Goal: Communication & Community: Share content

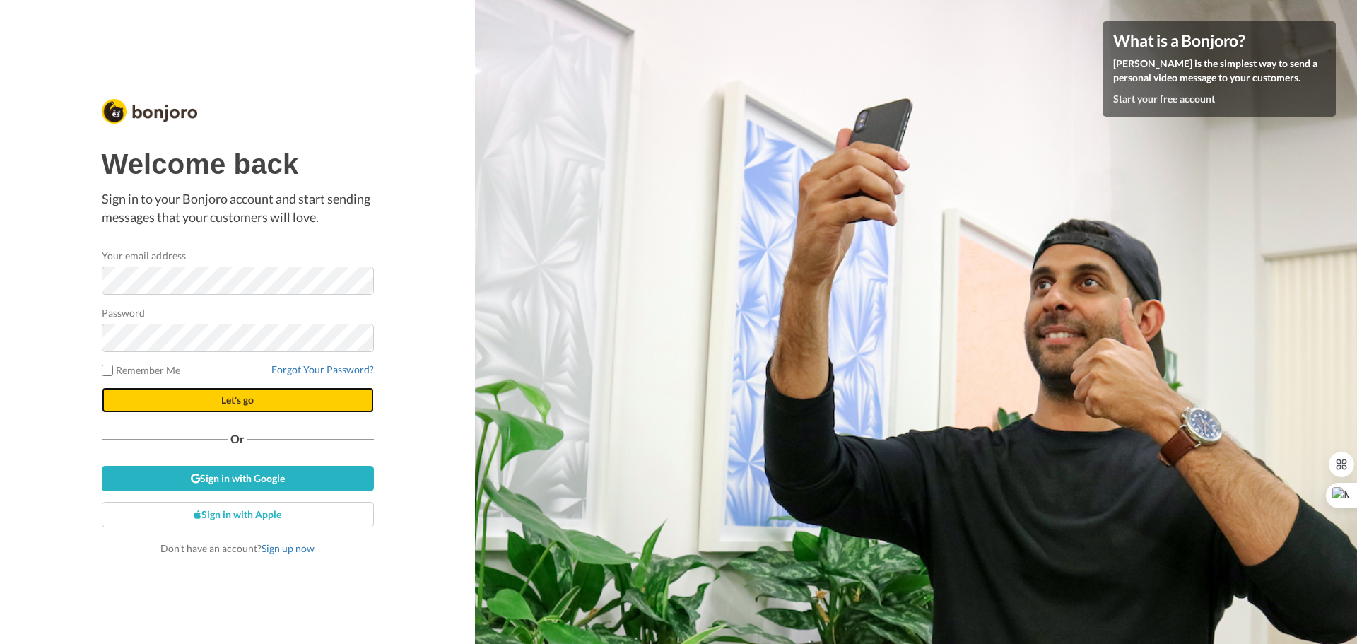
click at [243, 403] on span "Let's go" at bounding box center [237, 400] width 33 height 12
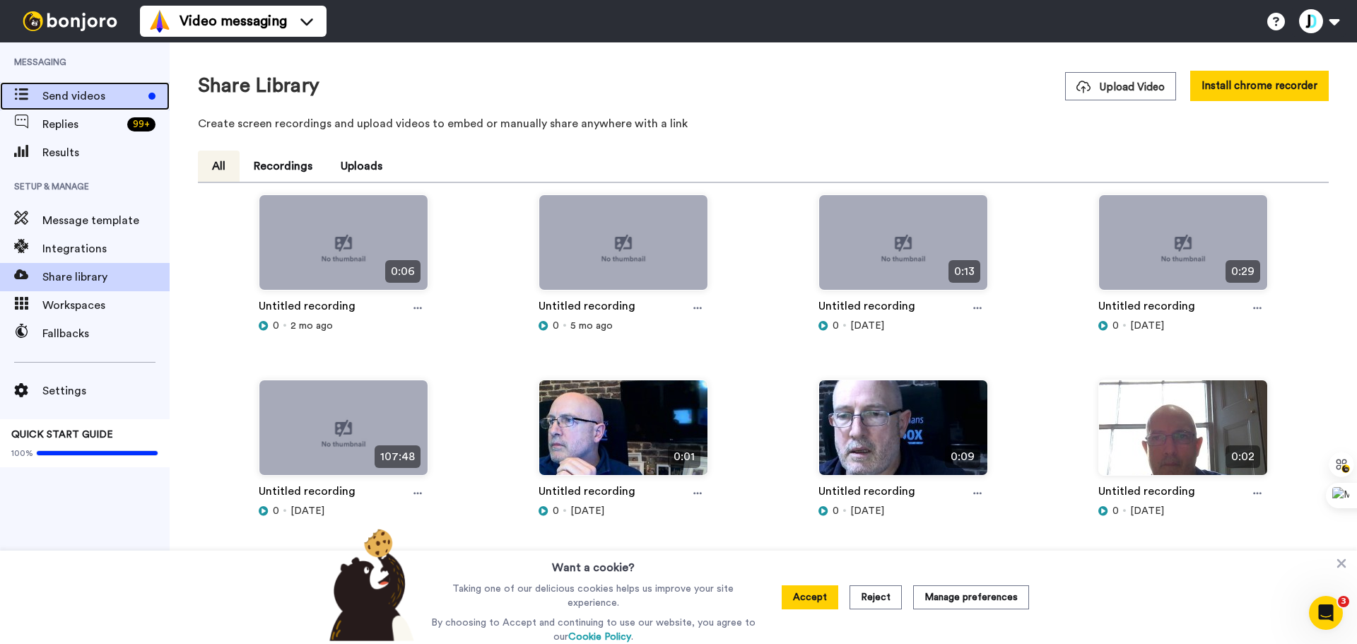
click at [57, 94] on span "Send videos" at bounding box center [92, 96] width 100 height 17
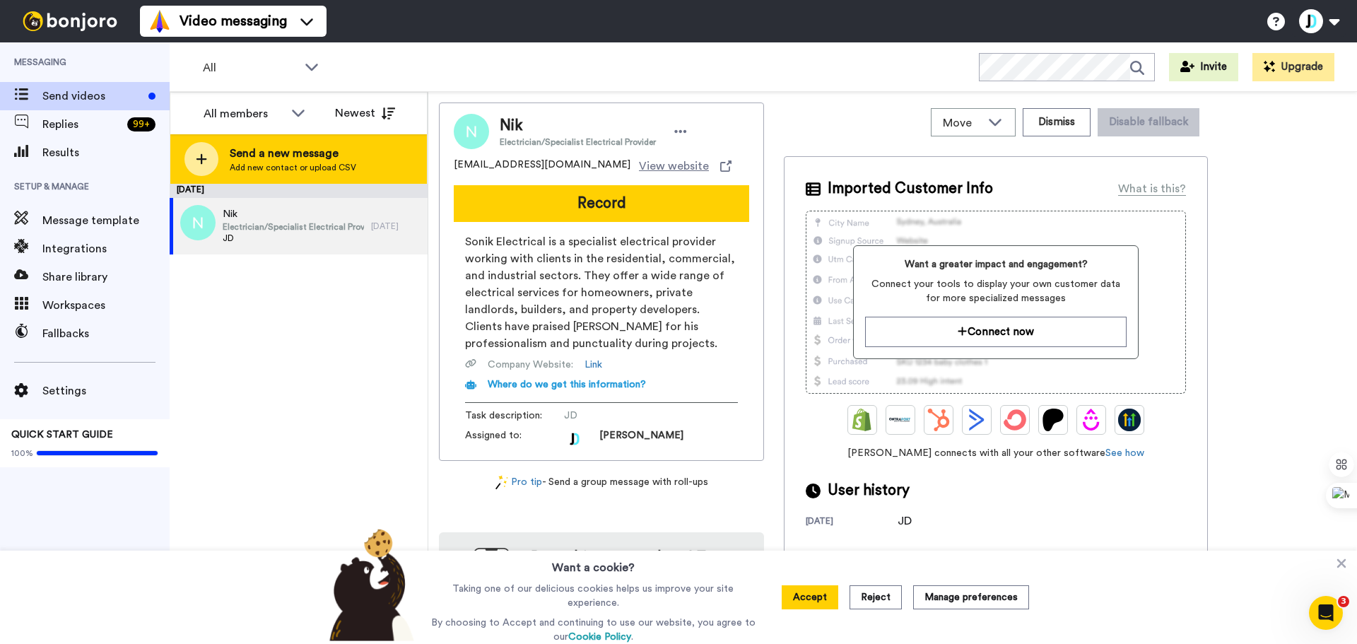
click at [279, 153] on span "Send a new message" at bounding box center [293, 153] width 126 height 17
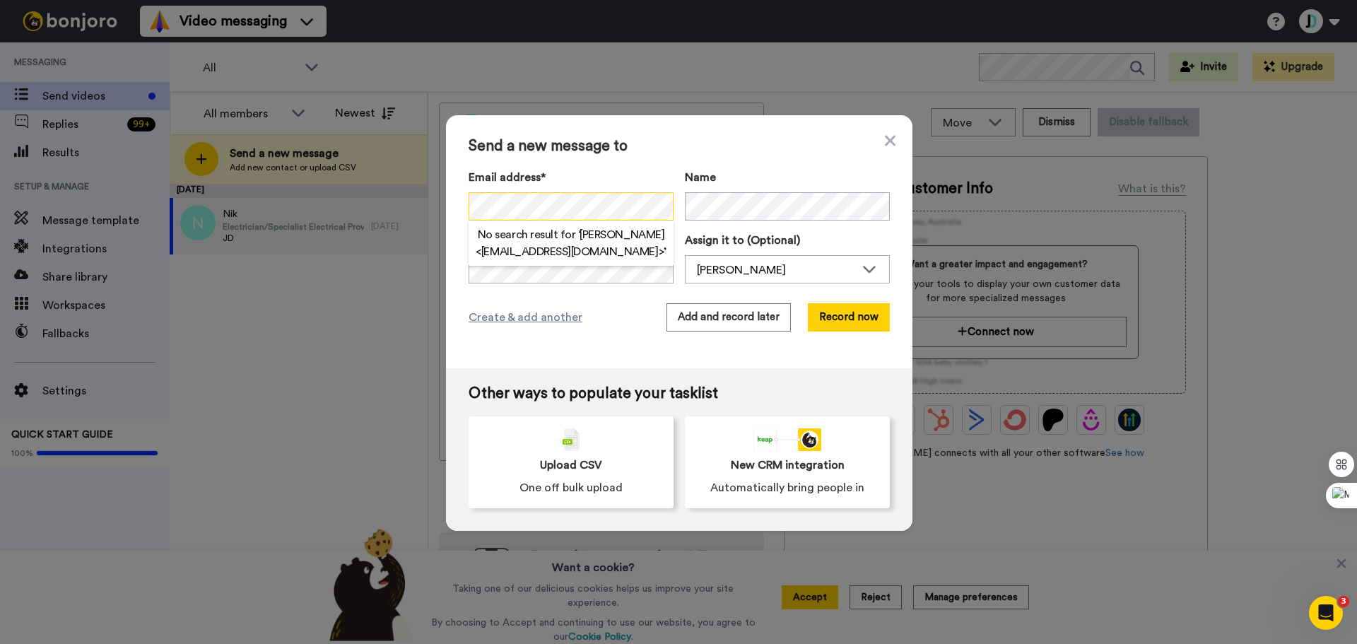
click at [381, 199] on div "Send a new message to Email address* No search result for ‘ [PERSON_NAME] <[EMA…" at bounding box center [678, 322] width 1357 height 644
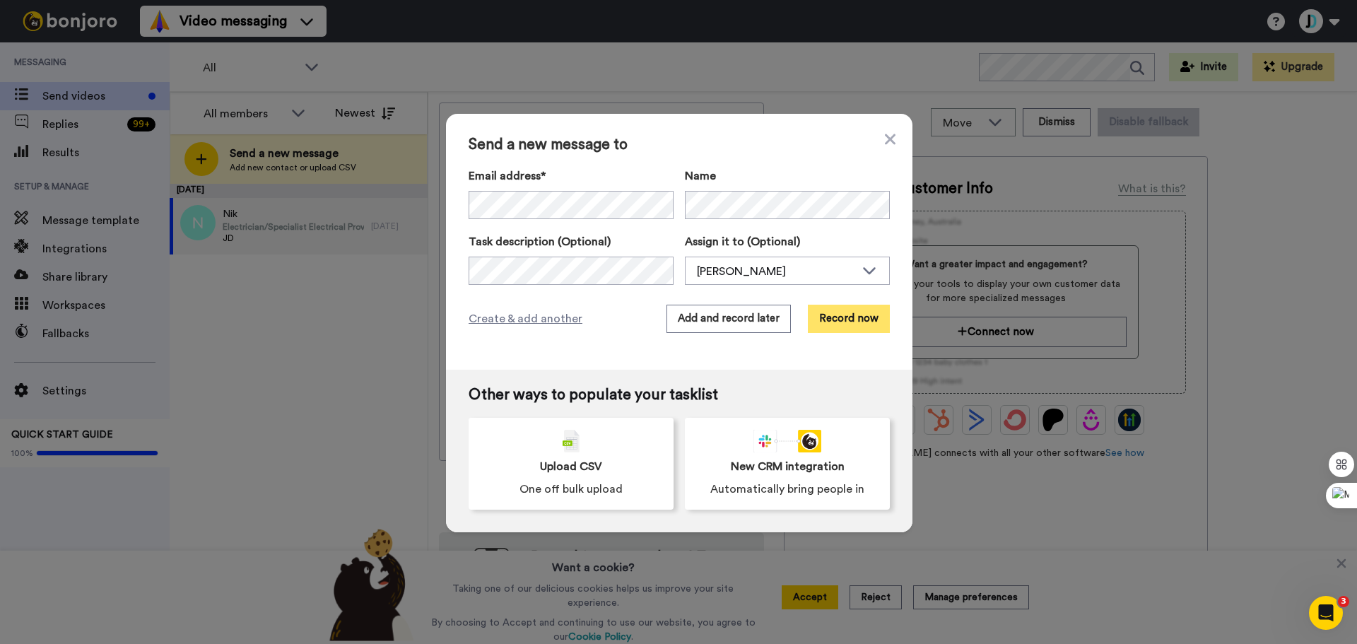
click at [831, 322] on button "Record now" at bounding box center [849, 319] width 82 height 28
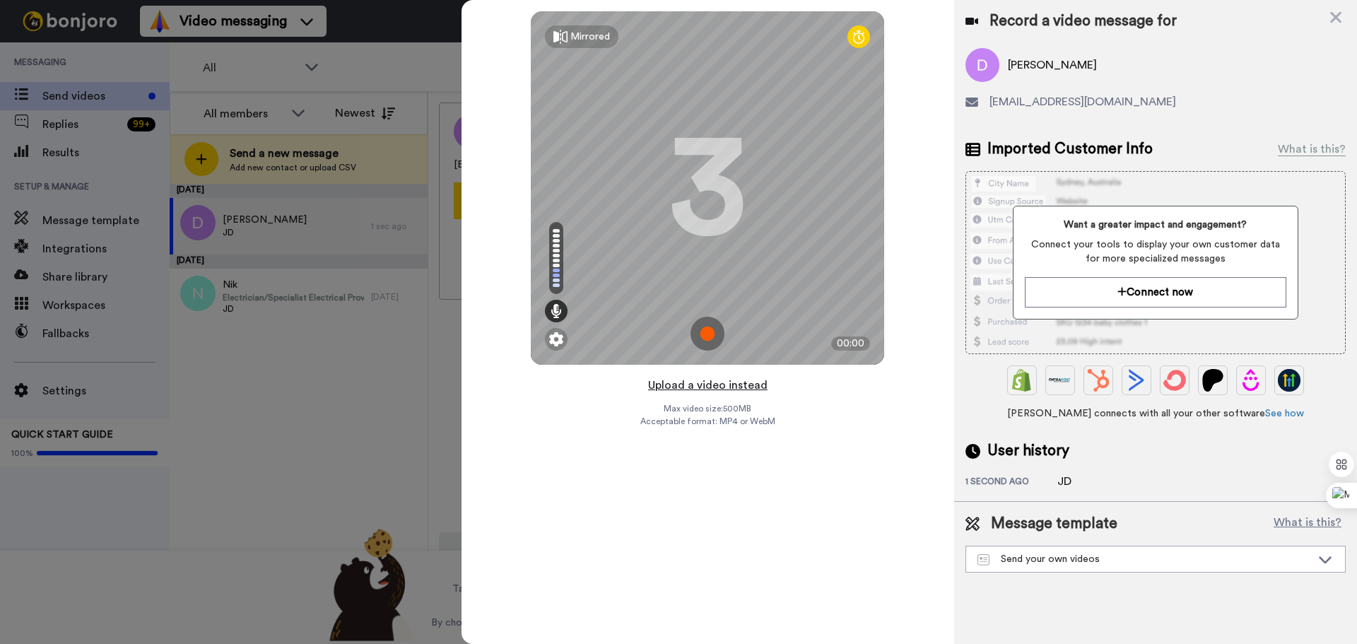
click at [707, 389] on button "Upload a video instead" at bounding box center [708, 385] width 128 height 18
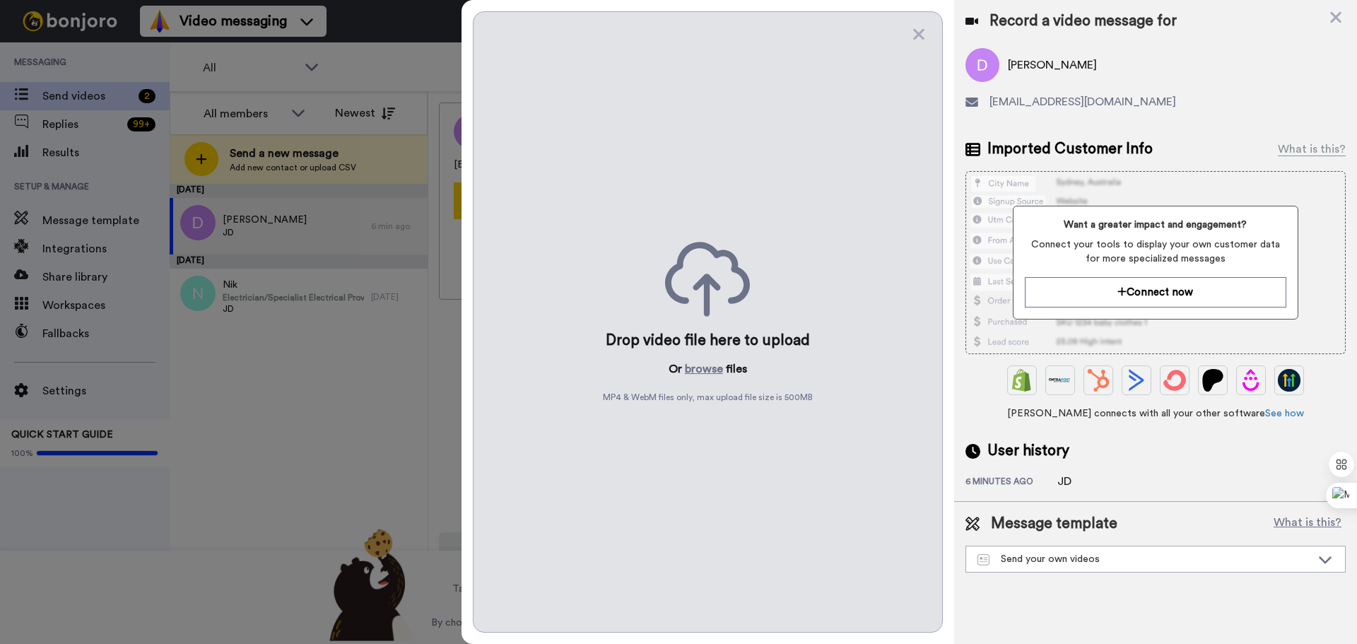
drag, startPoint x: 644, startPoint y: 585, endPoint x: 167, endPoint y: 529, distance: 481.0
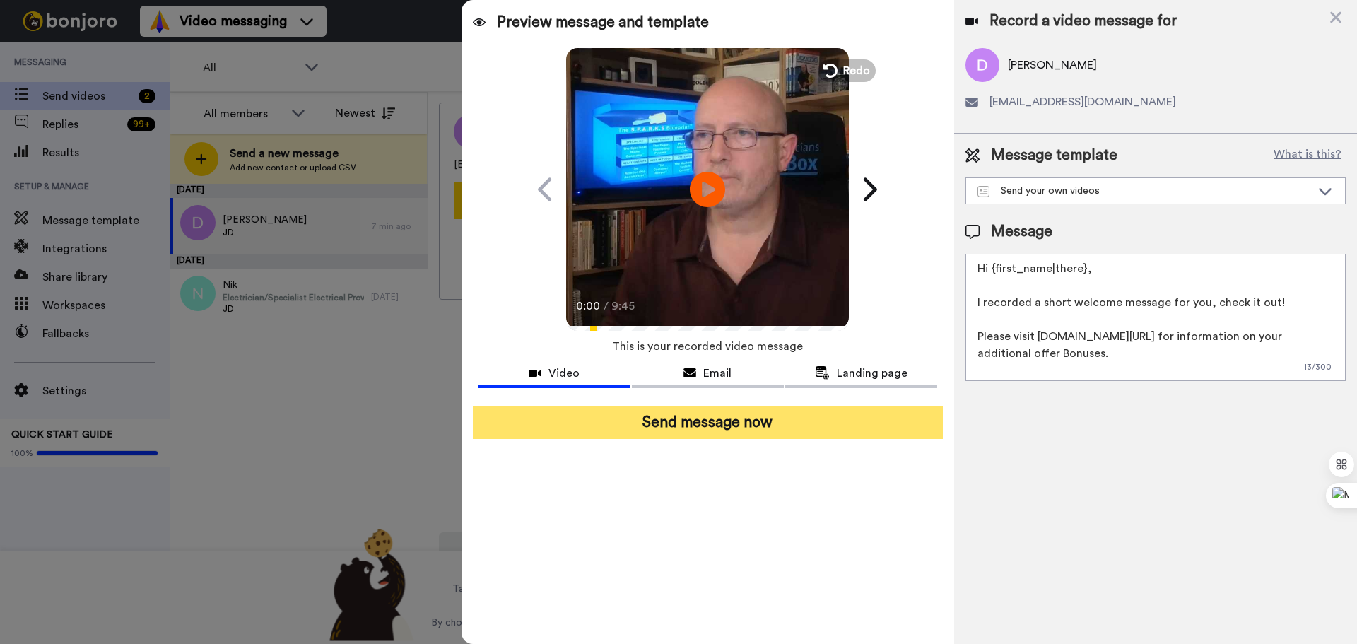
click at [721, 420] on button "Send message now" at bounding box center [708, 422] width 470 height 33
